Goal: Task Accomplishment & Management: Manage account settings

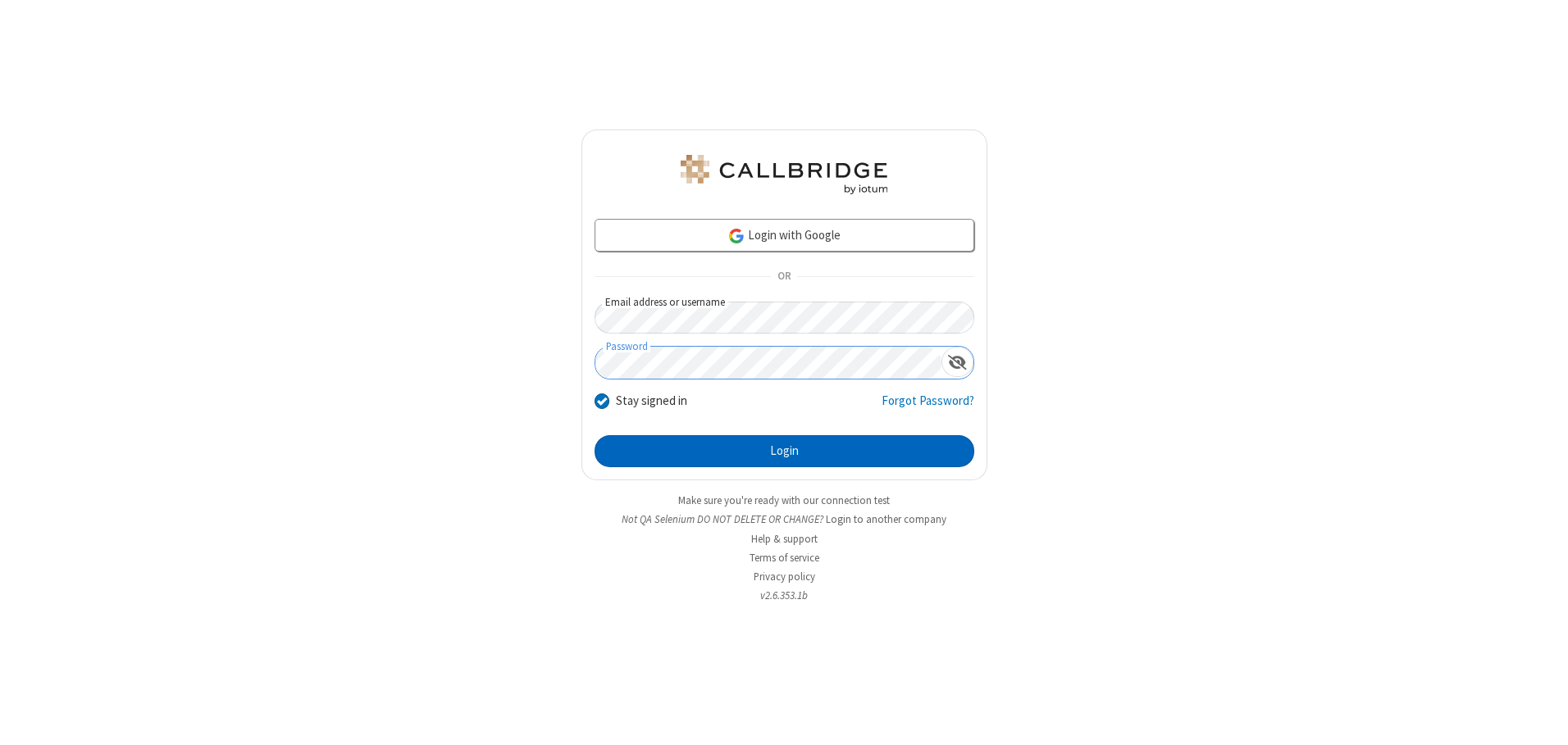
click at [784, 451] on button "Login" at bounding box center [784, 451] width 379 height 32
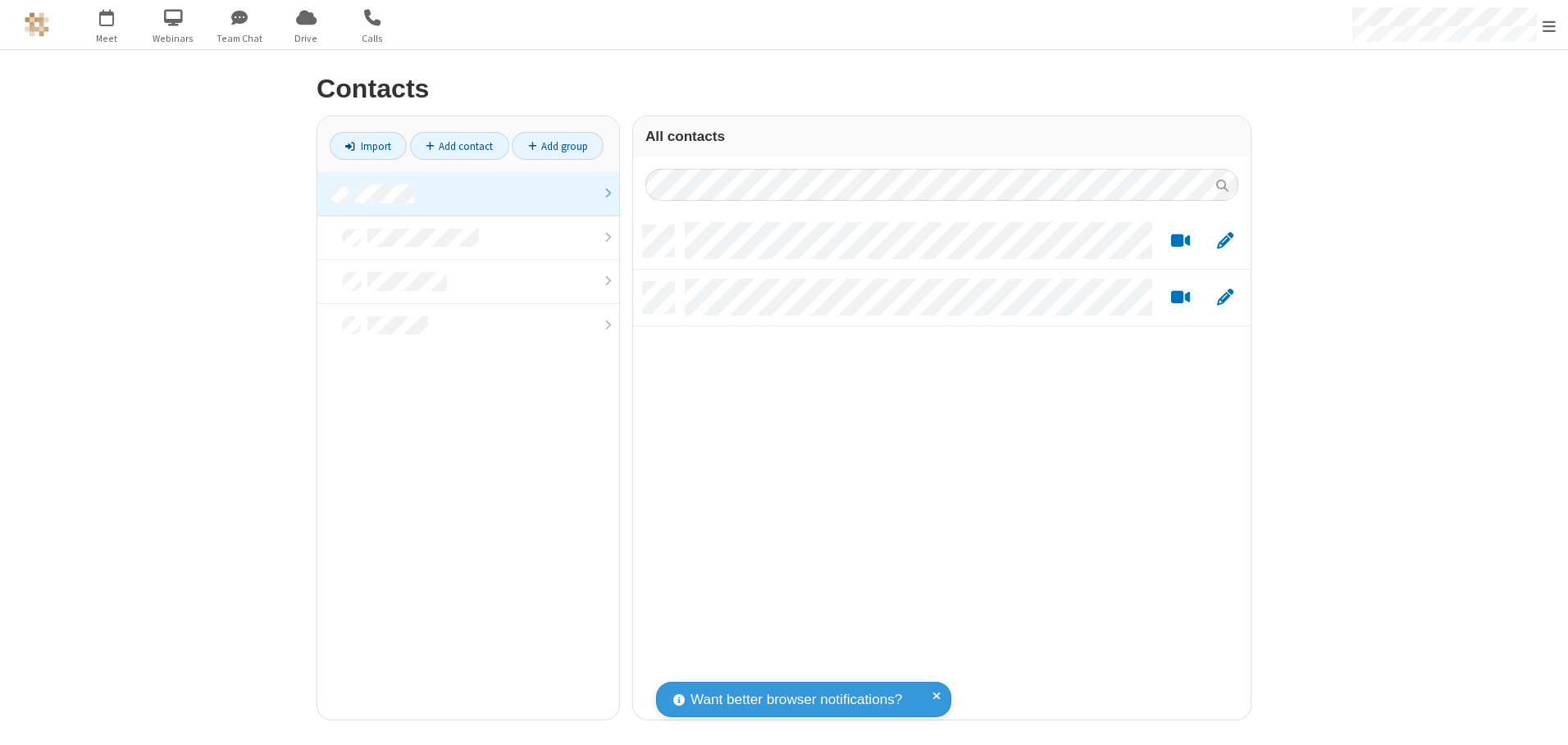
scroll to position [494, 605]
click at [468, 194] on link at bounding box center [467, 194] width 302 height 44
click at [459, 146] on link "Add contact" at bounding box center [459, 146] width 99 height 28
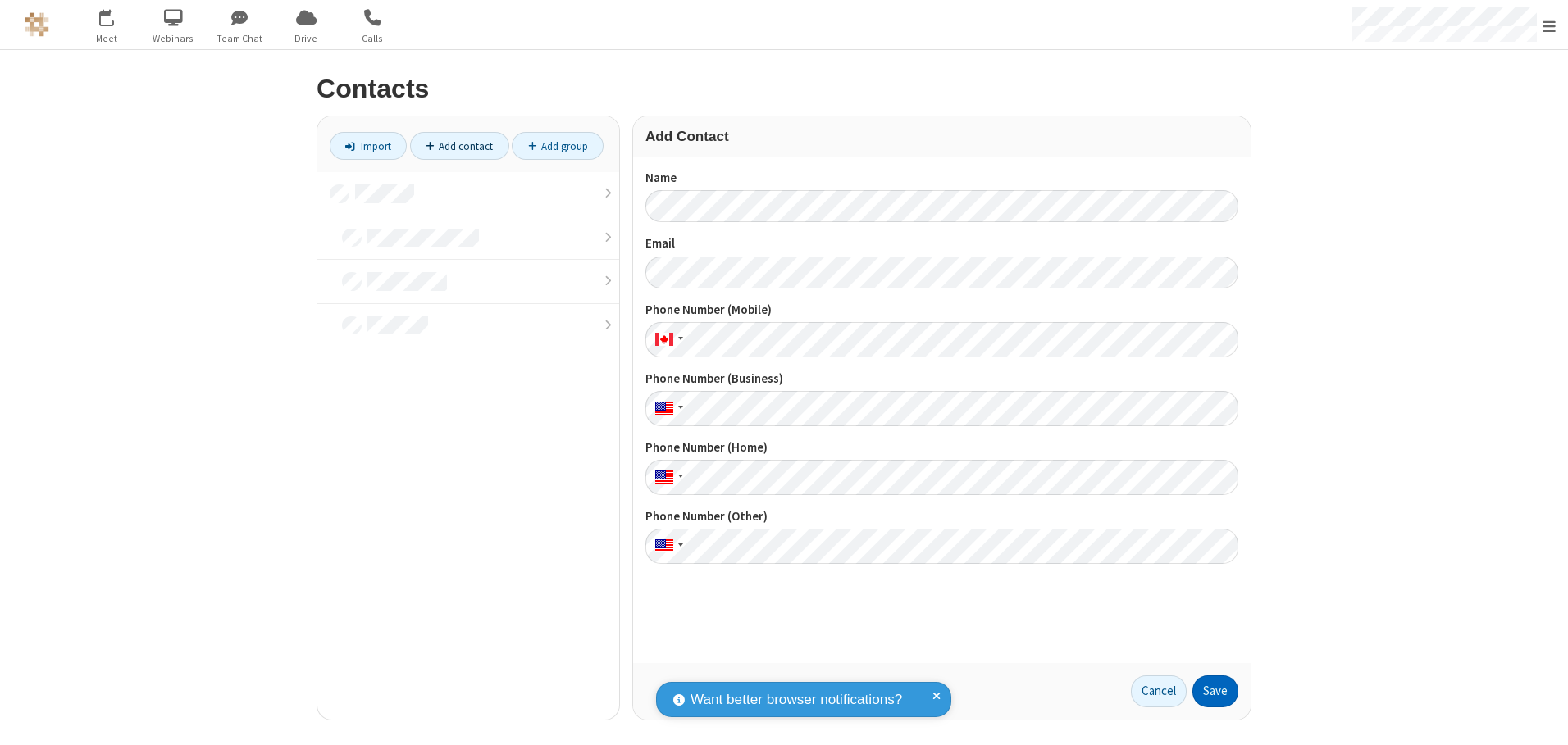
click at [1215, 691] on button "Save" at bounding box center [1214, 691] width 46 height 32
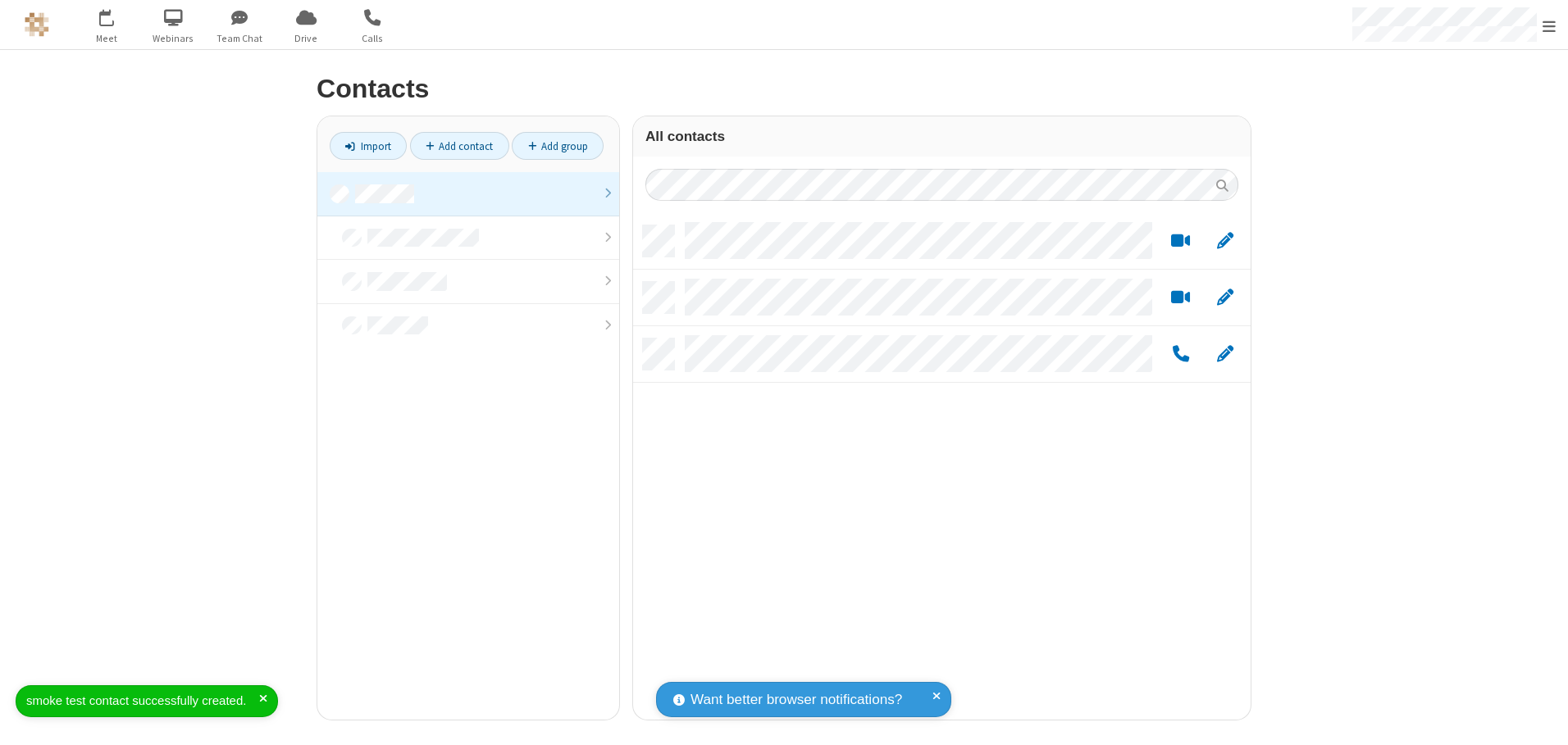
scroll to position [494, 605]
